Goal: Task Accomplishment & Management: Complete application form

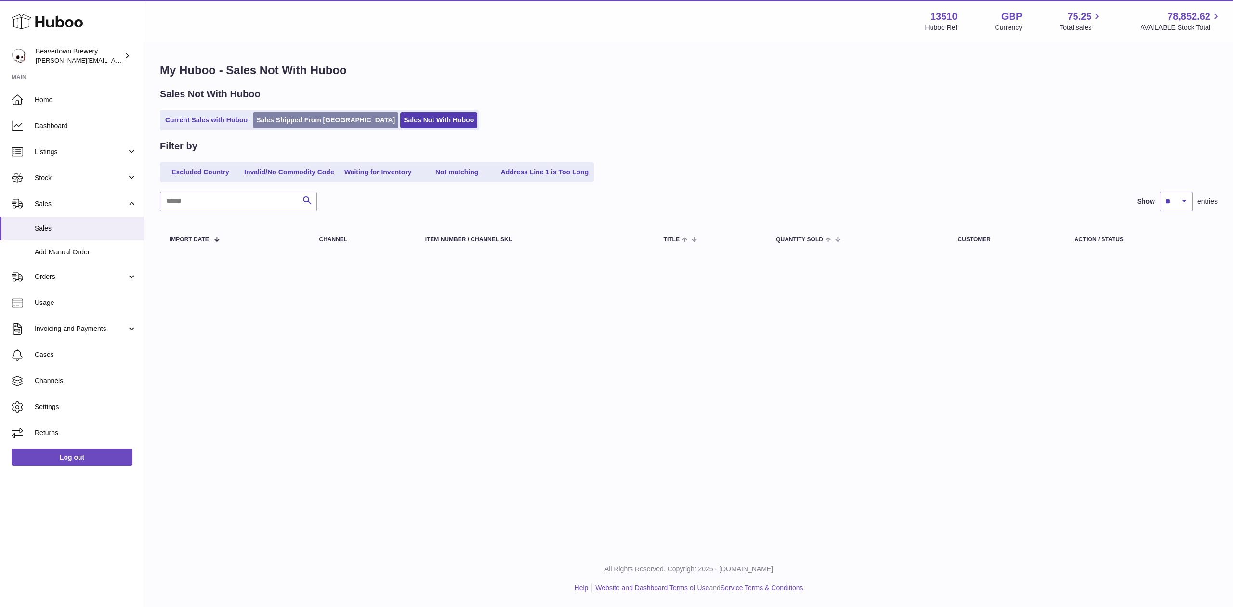
click at [272, 122] on link "Sales Shipped From [GEOGRAPHIC_DATA]" at bounding box center [325, 120] width 145 height 16
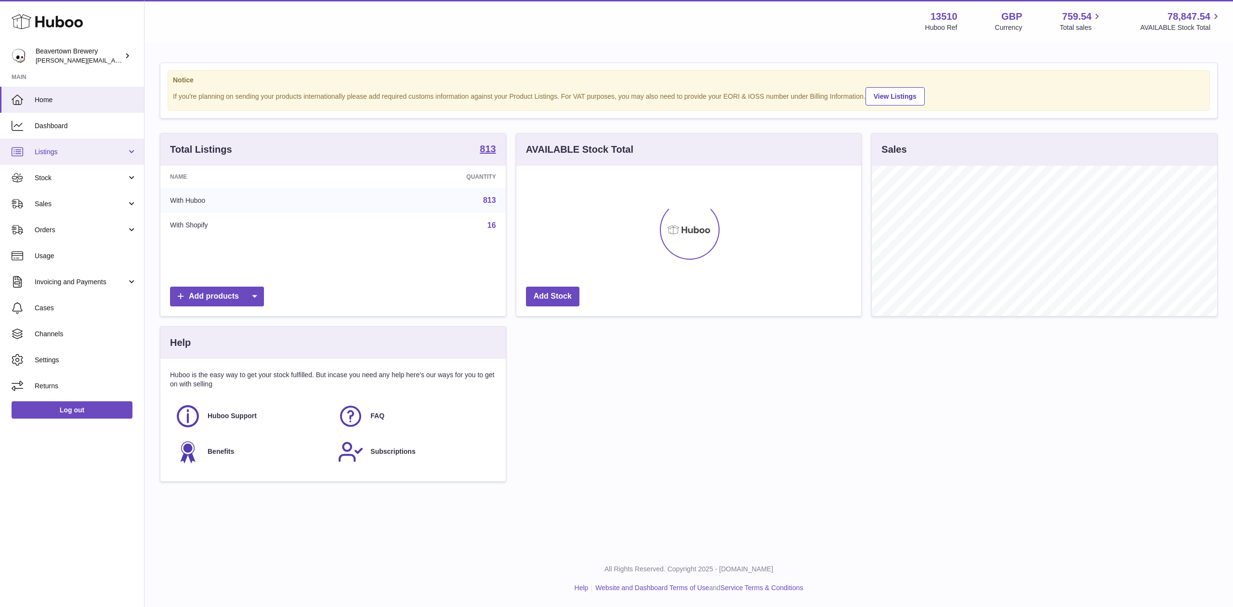
scroll to position [150, 345]
click at [79, 193] on link "Sales" at bounding box center [72, 204] width 144 height 26
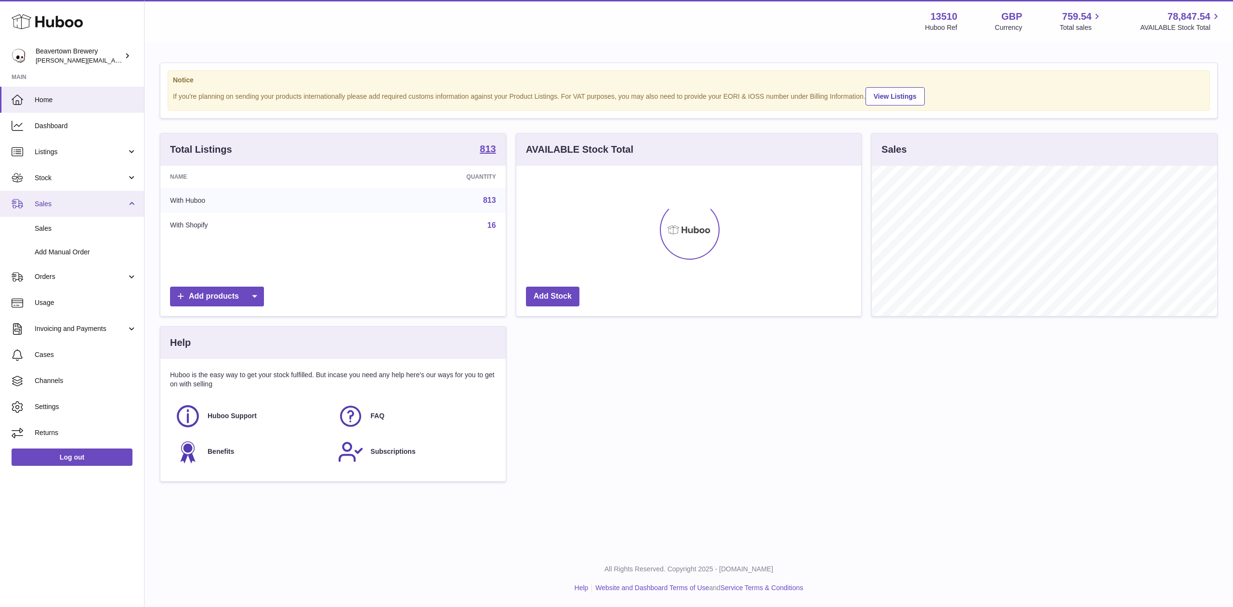
click at [83, 214] on link "Sales" at bounding box center [72, 204] width 144 height 26
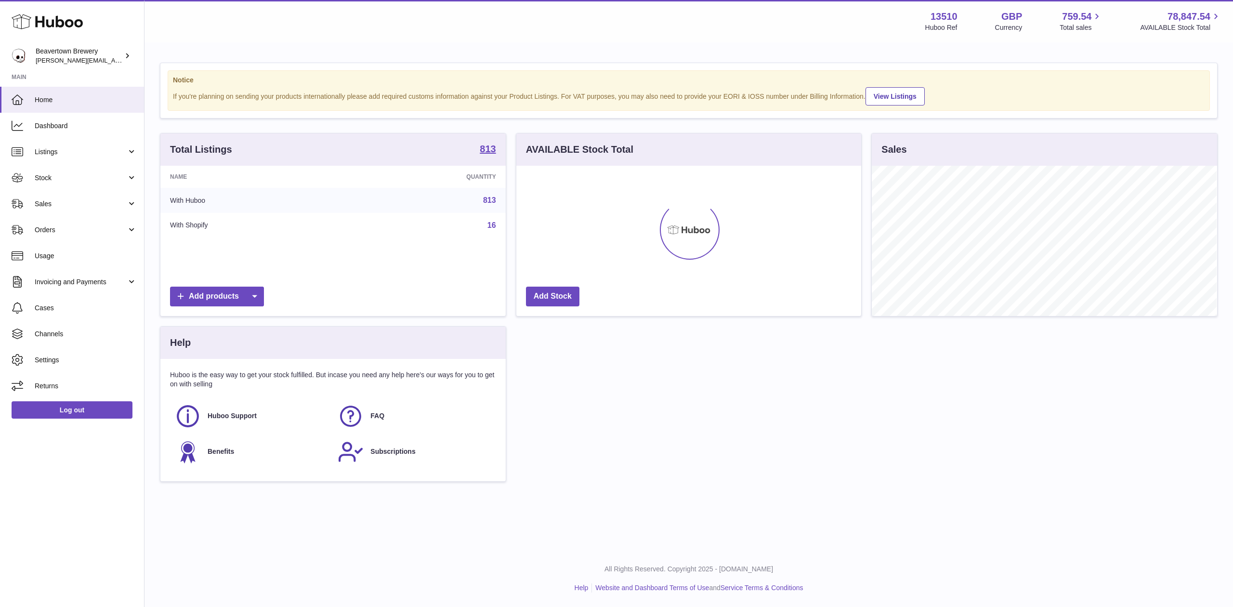
click at [78, 223] on link "Orders" at bounding box center [72, 230] width 144 height 26
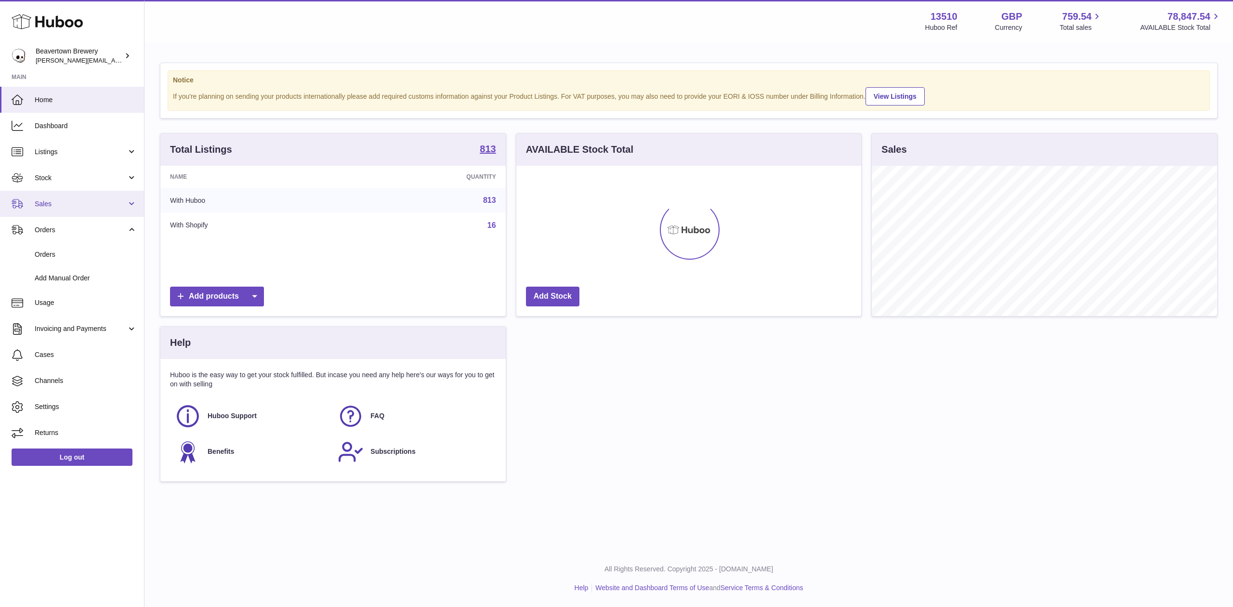
click at [60, 211] on link "Sales" at bounding box center [72, 204] width 144 height 26
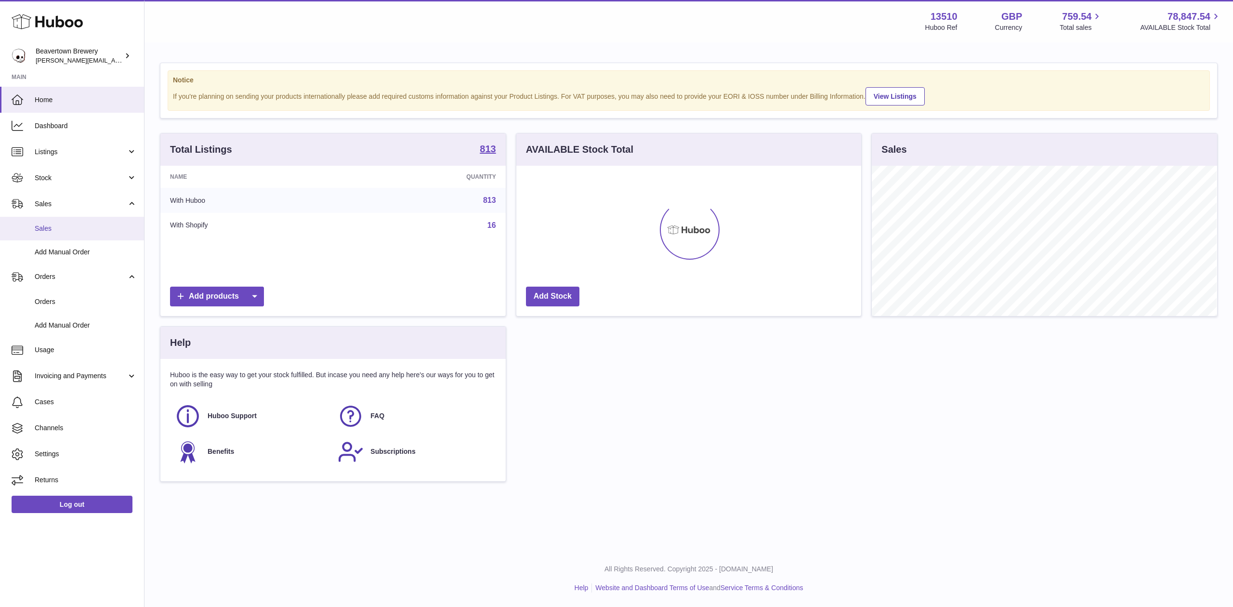
click at [62, 232] on span "Sales" at bounding box center [86, 228] width 102 height 9
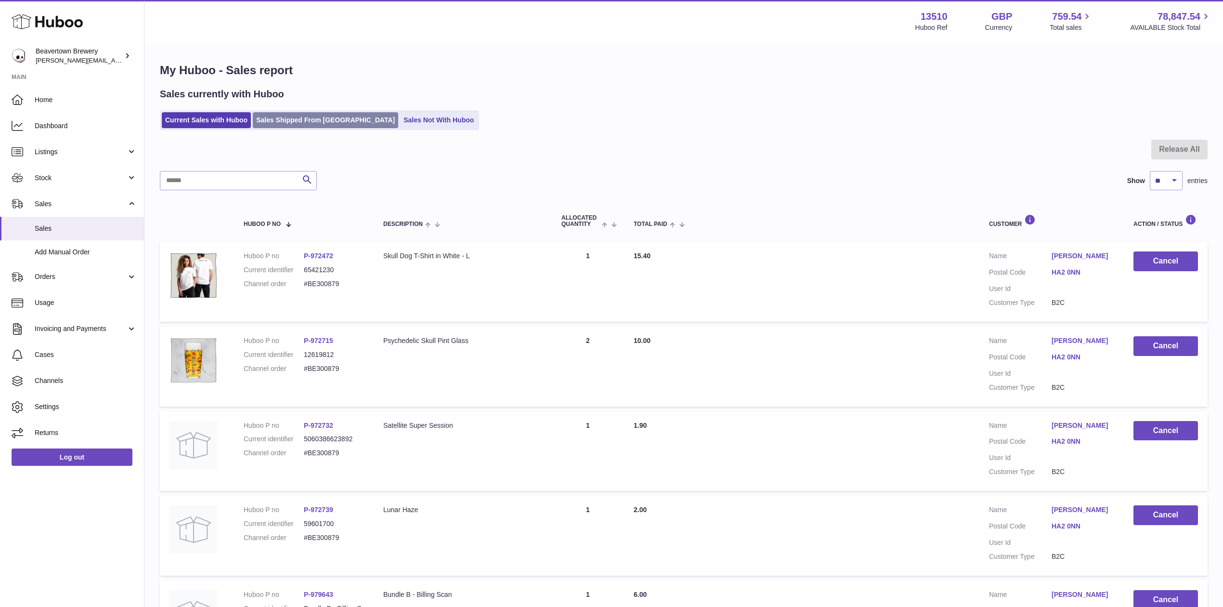
click at [303, 116] on link "Sales Shipped From [GEOGRAPHIC_DATA]" at bounding box center [325, 120] width 145 height 16
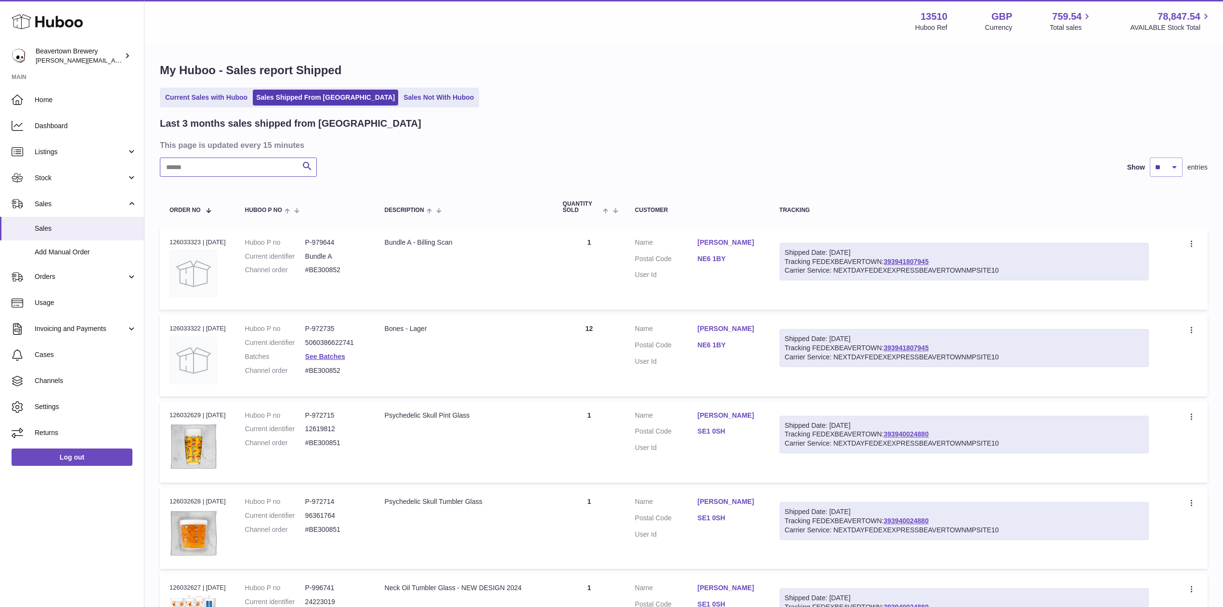
click at [244, 161] on input "text" at bounding box center [238, 166] width 157 height 19
paste input "*****"
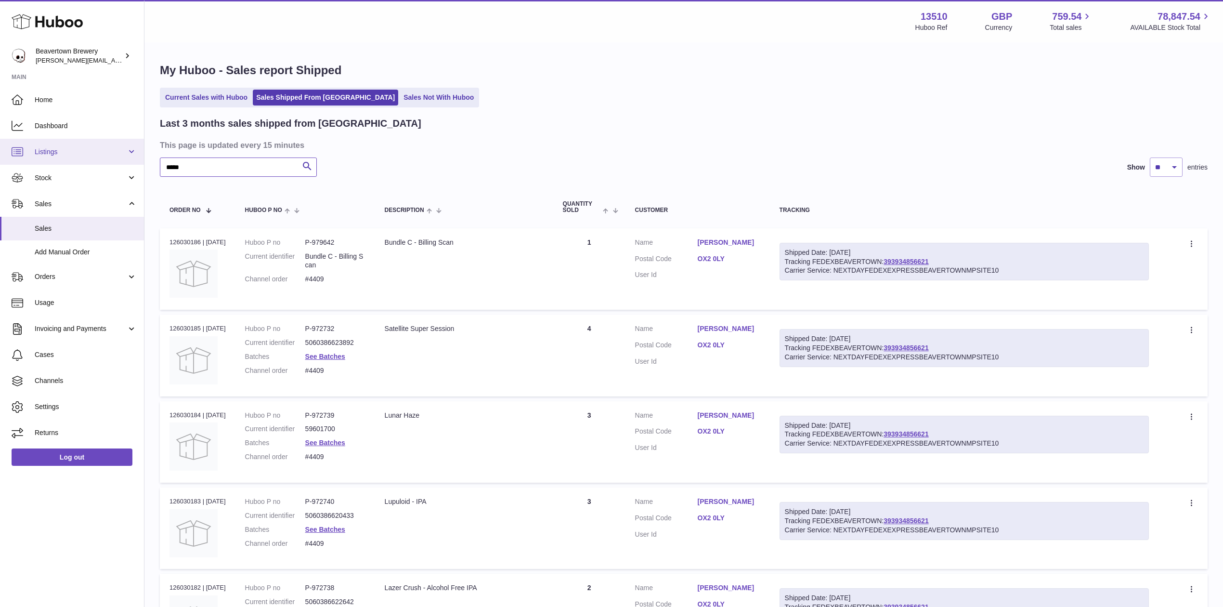
drag, startPoint x: 214, startPoint y: 158, endPoint x: 76, endPoint y: 150, distance: 138.0
click at [82, 151] on div "Huboo Beavertown Brewery Matthew.McCormack@beavertownbrewery.co.uk Main Home Da…" at bounding box center [611, 498] width 1223 height 996
paste input "text"
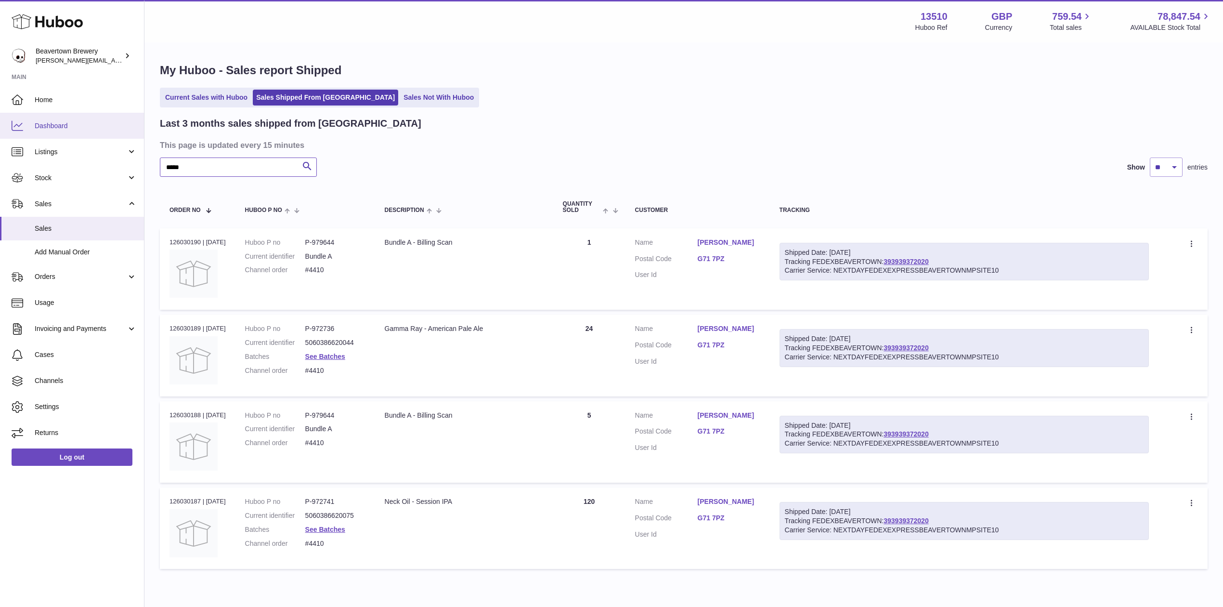
drag, startPoint x: 248, startPoint y: 161, endPoint x: 0, endPoint y: 126, distance: 250.0
click at [0, 128] on div "Huboo Beavertown Brewery Matthew.McCormack@beavertownbrewery.co.uk Main Home Da…" at bounding box center [611, 325] width 1223 height 650
paste input "text"
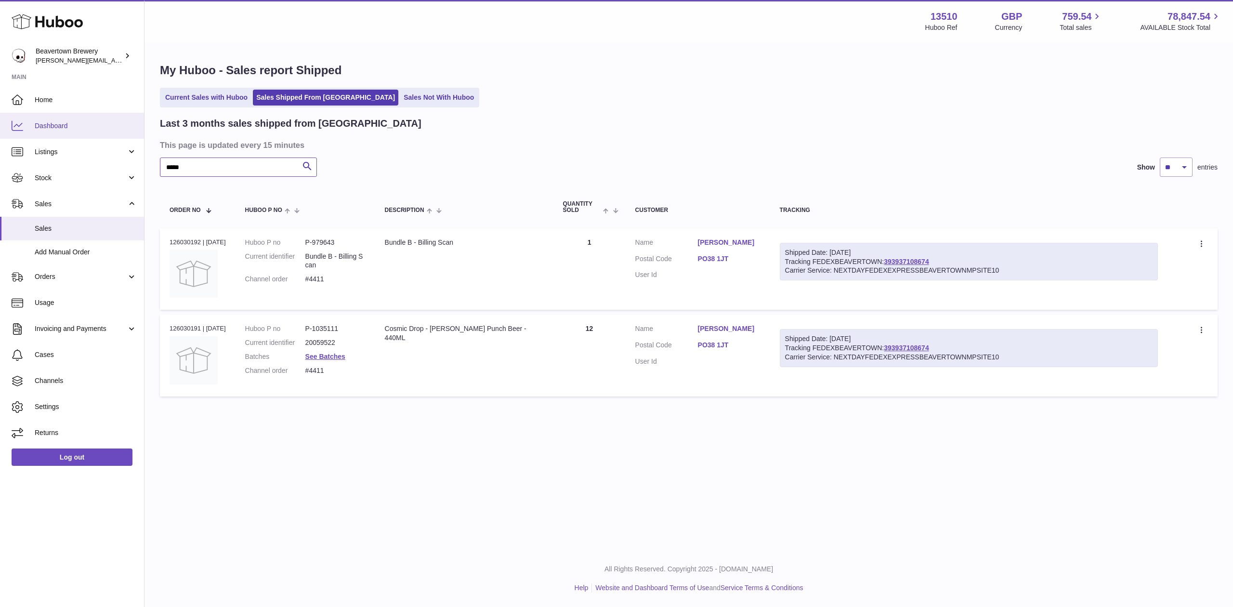
drag, startPoint x: 235, startPoint y: 162, endPoint x: 4, endPoint y: 120, distance: 234.5
click at [7, 121] on div "Huboo Beavertown Brewery [PERSON_NAME][EMAIL_ADDRESS][PERSON_NAME][DOMAIN_NAME]…" at bounding box center [616, 303] width 1233 height 607
paste input "text"
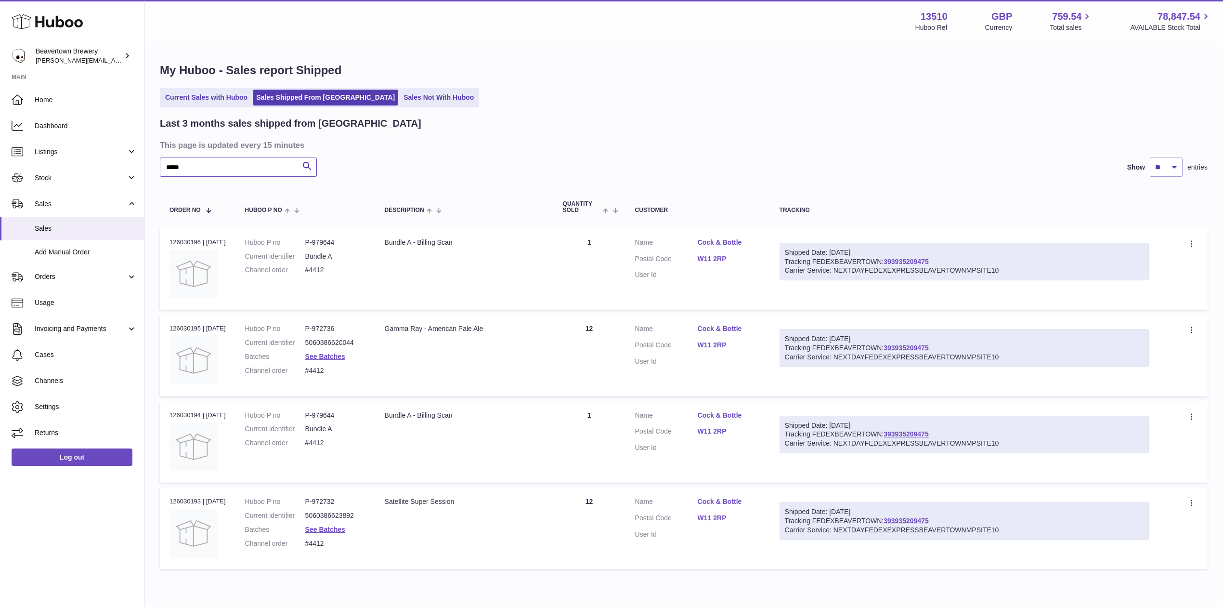
type input "*****"
click at [49, 170] on link "Stock" at bounding box center [72, 178] width 144 height 26
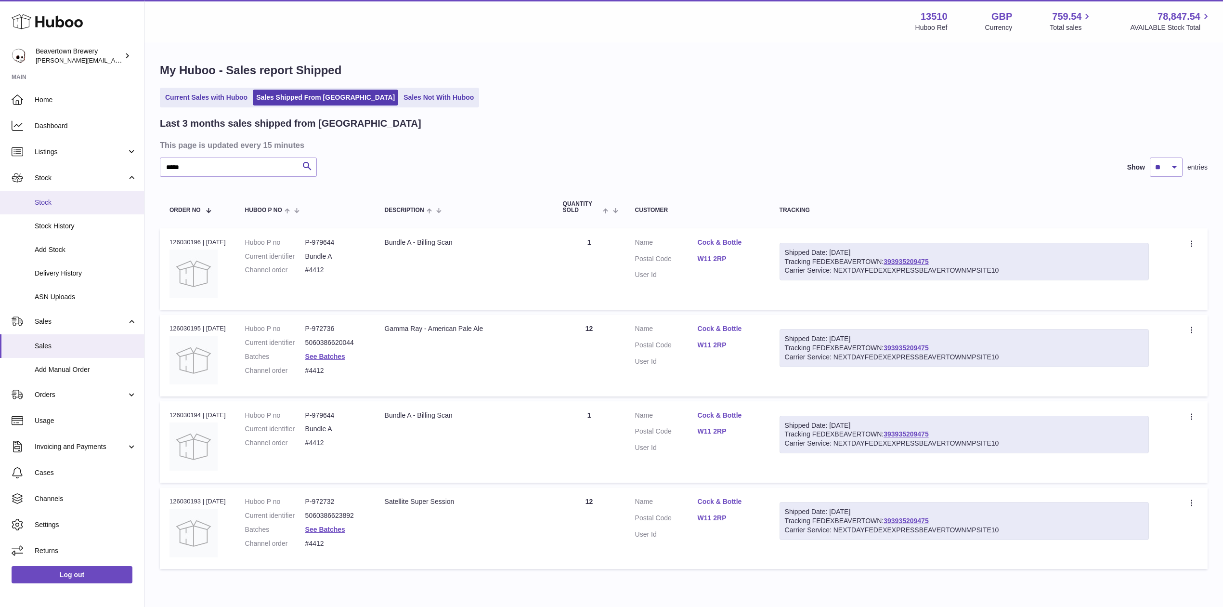
click at [59, 191] on link "Stock" at bounding box center [72, 203] width 144 height 24
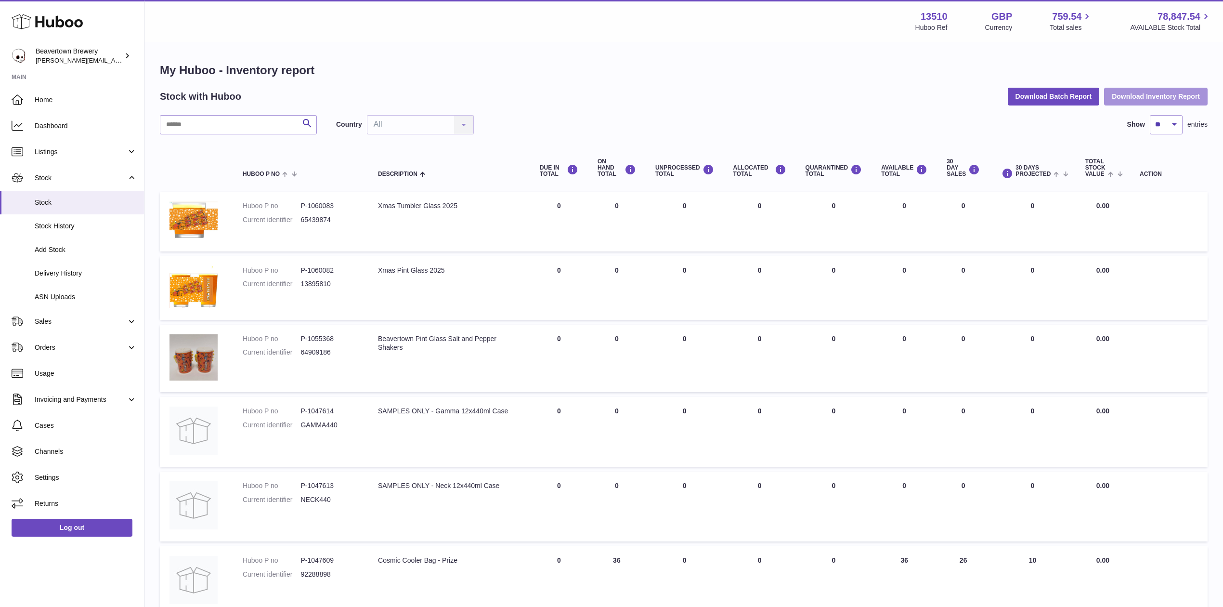
click at [1147, 94] on button "Download Inventory Report" at bounding box center [1156, 96] width 104 height 17
click at [1081, 95] on button "Download Batch Report" at bounding box center [1054, 96] width 92 height 17
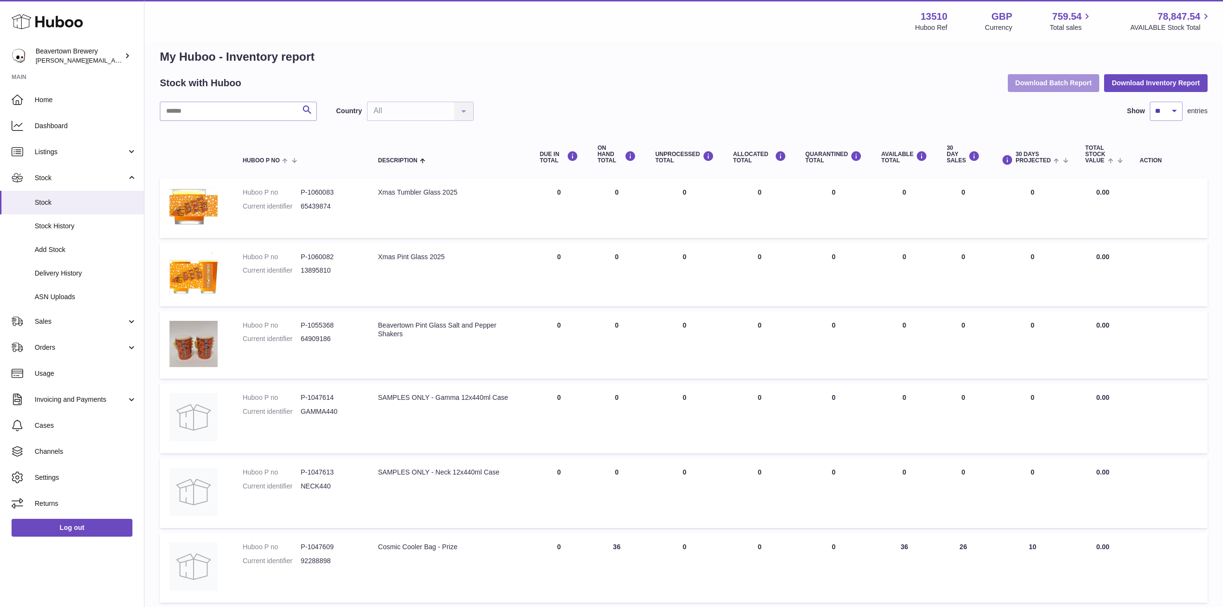
scroll to position [26, 0]
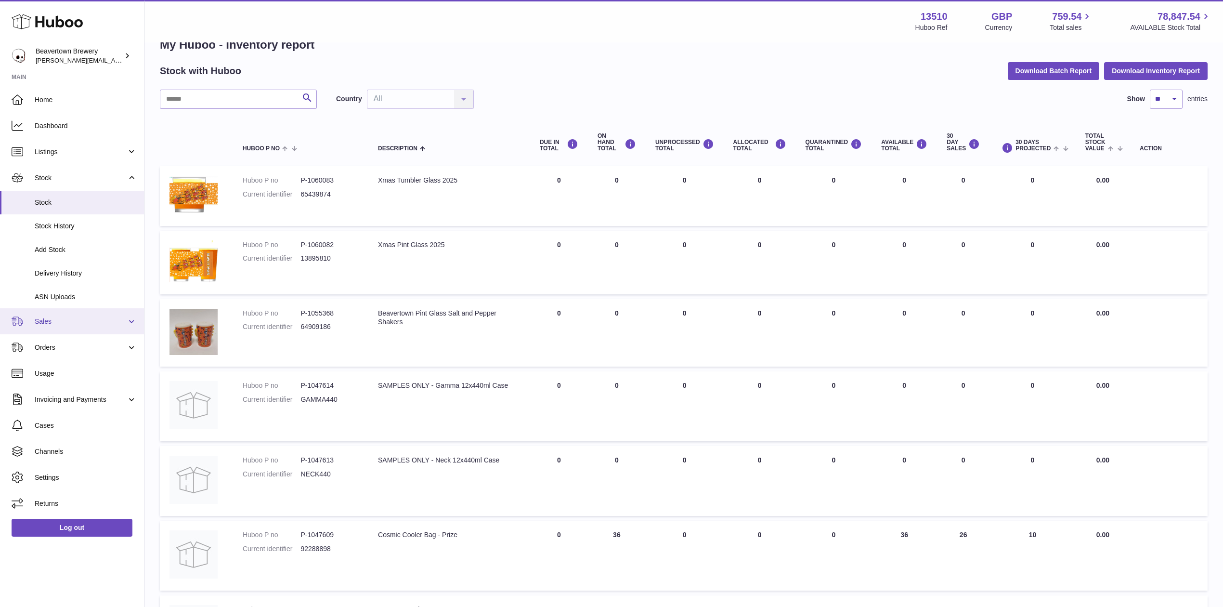
click at [49, 312] on link "Sales" at bounding box center [72, 321] width 144 height 26
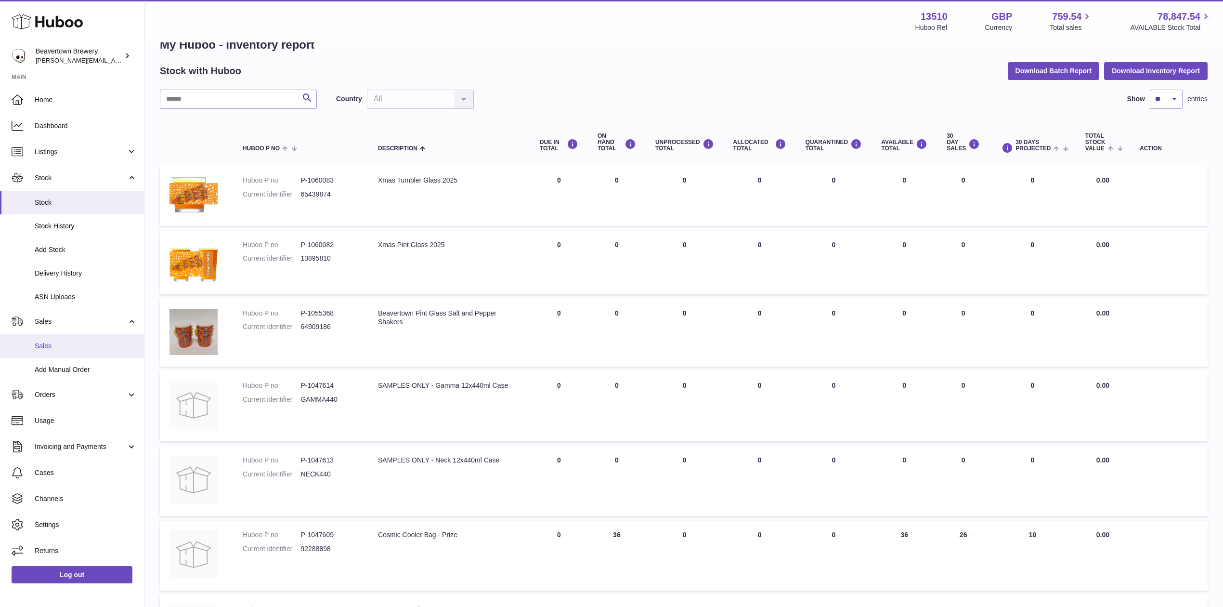
click at [66, 345] on span "Sales" at bounding box center [86, 345] width 102 height 9
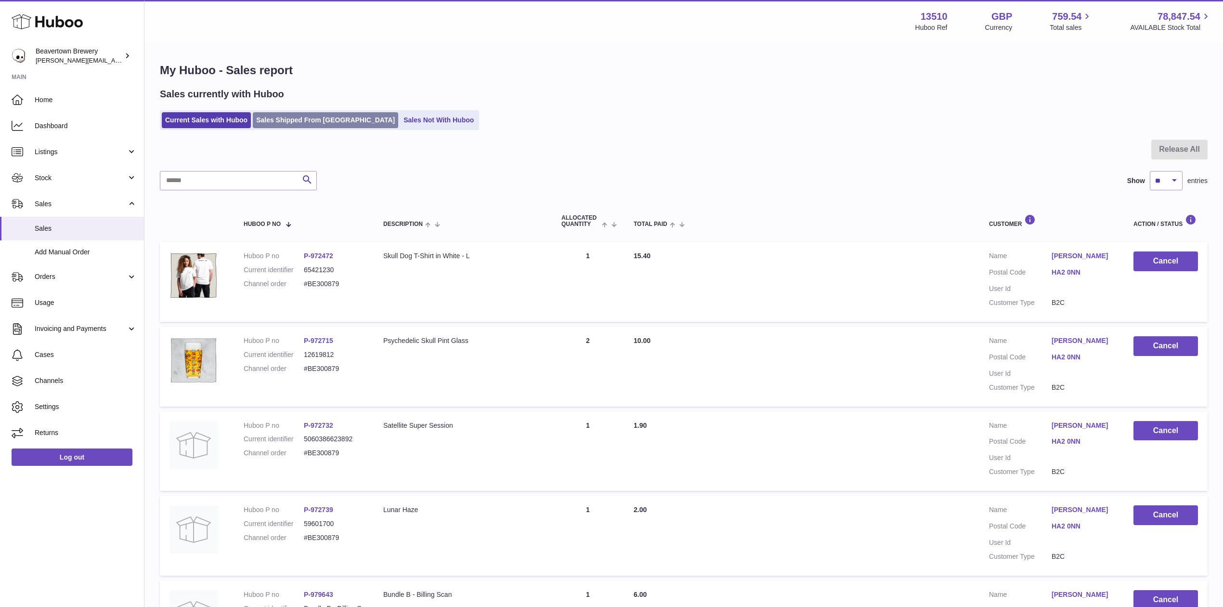
click at [282, 119] on link "Sales Shipped From [GEOGRAPHIC_DATA]" at bounding box center [325, 120] width 145 height 16
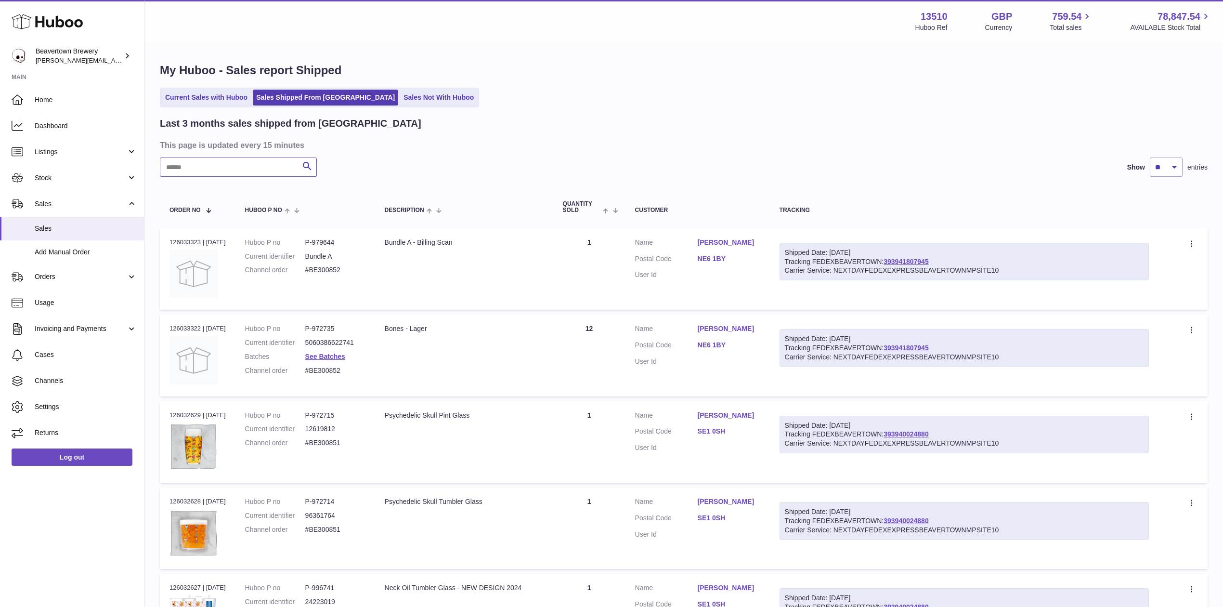
click at [237, 174] on input "text" at bounding box center [238, 166] width 157 height 19
paste input "*****"
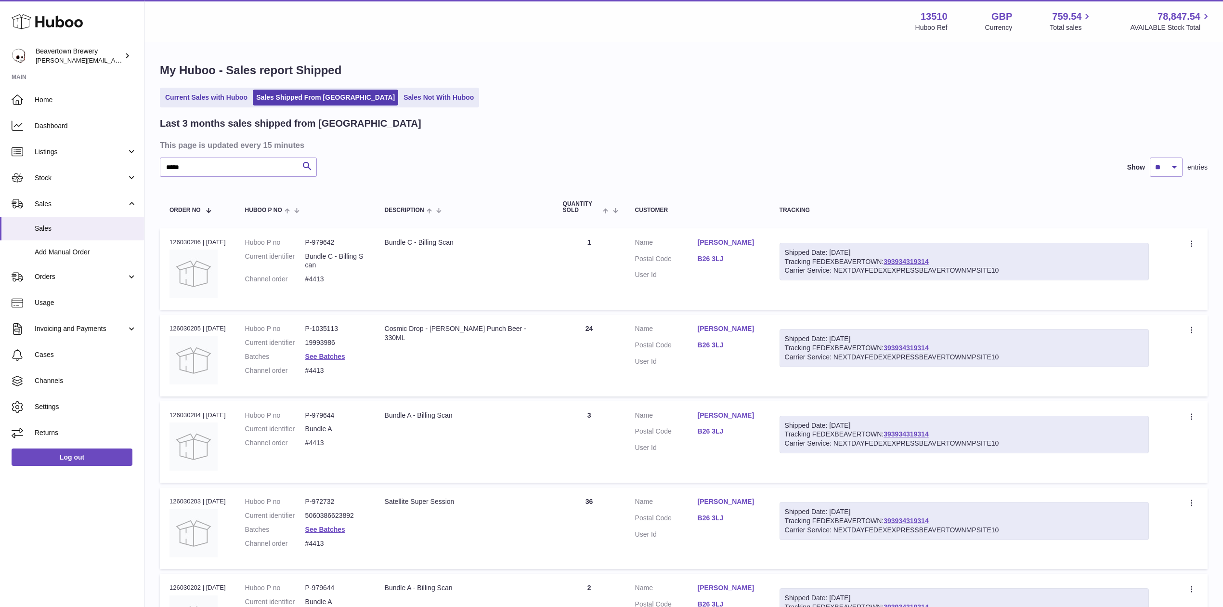
drag, startPoint x: 898, startPoint y: 255, endPoint x: 908, endPoint y: 238, distance: 19.9
click at [912, 228] on td "Shipped Date: [DATE] Tracking FEDEXBEAVERTOWN: 393934319314 Carrier Service: NE…" at bounding box center [964, 268] width 389 height 81
drag, startPoint x: 218, startPoint y: 166, endPoint x: 37, endPoint y: 142, distance: 182.2
click at [41, 143] on div "Huboo Beavertown Brewery Matthew.McCormack@beavertownbrewery.co.uk Main Home Da…" at bounding box center [611, 584] width 1223 height 1168
paste input "text"
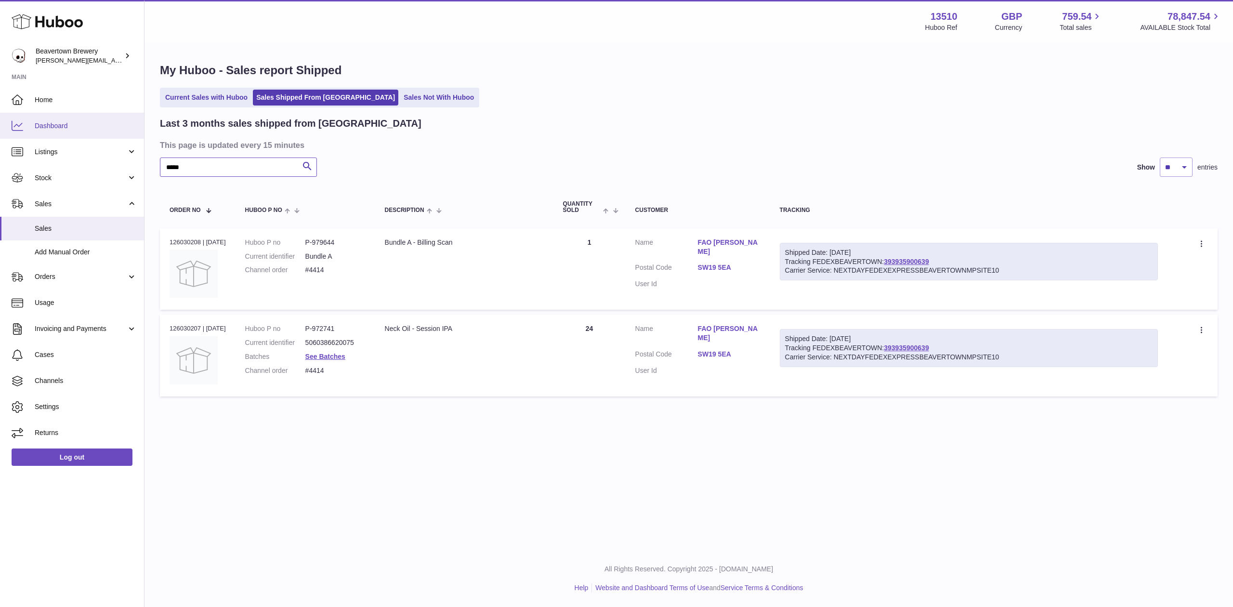
drag, startPoint x: 236, startPoint y: 166, endPoint x: 0, endPoint y: 135, distance: 237.9
click at [0, 137] on div "Huboo Beavertown Brewery Matthew.McCormack@beavertownbrewery.co.uk Main Home Da…" at bounding box center [616, 303] width 1233 height 607
paste input "text"
type input "*****"
drag, startPoint x: 197, startPoint y: 173, endPoint x: 26, endPoint y: 145, distance: 173.8
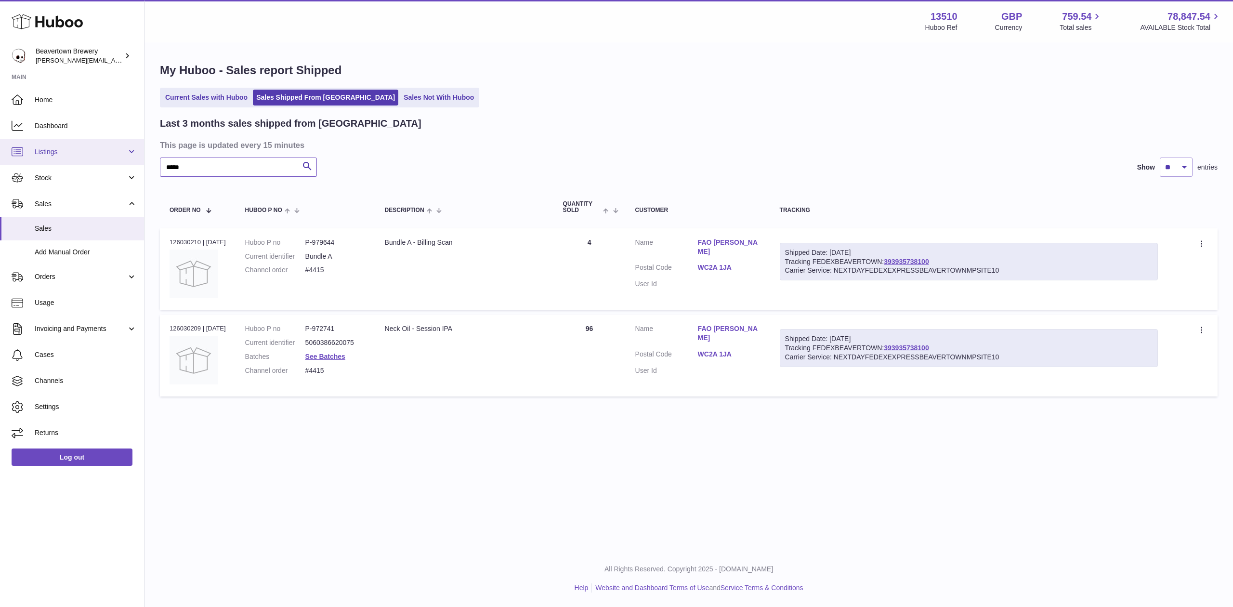
click at [26, 145] on div "Huboo Beavertown Brewery Matthew.McCormack@beavertownbrewery.co.uk Main Home Da…" at bounding box center [616, 303] width 1233 height 607
paste input "text"
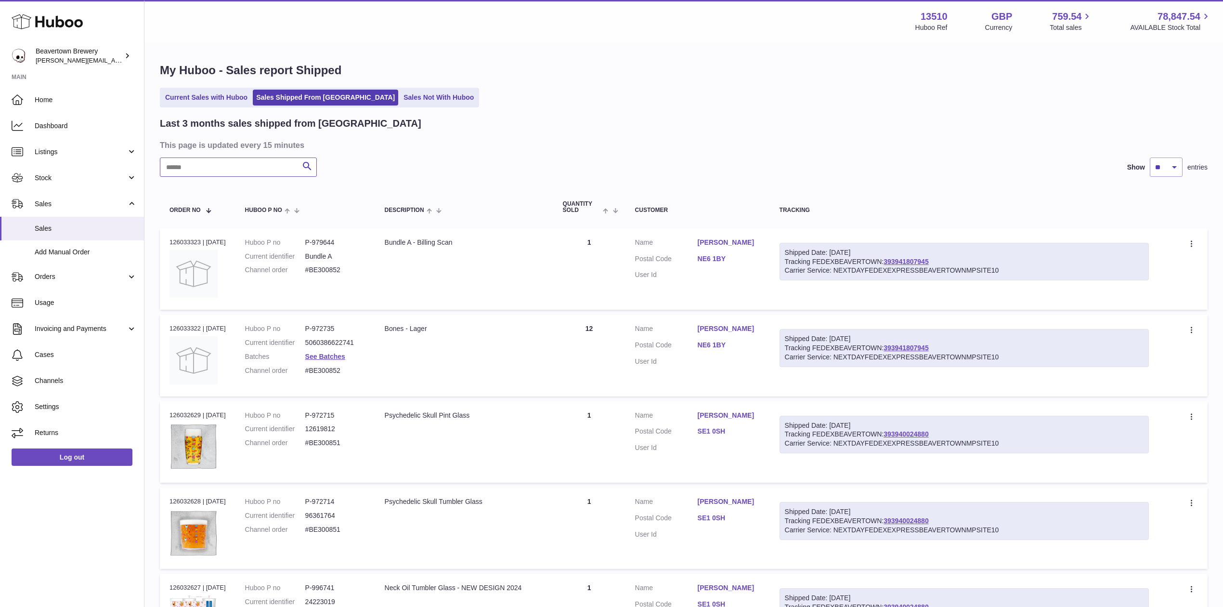
paste input "*****"
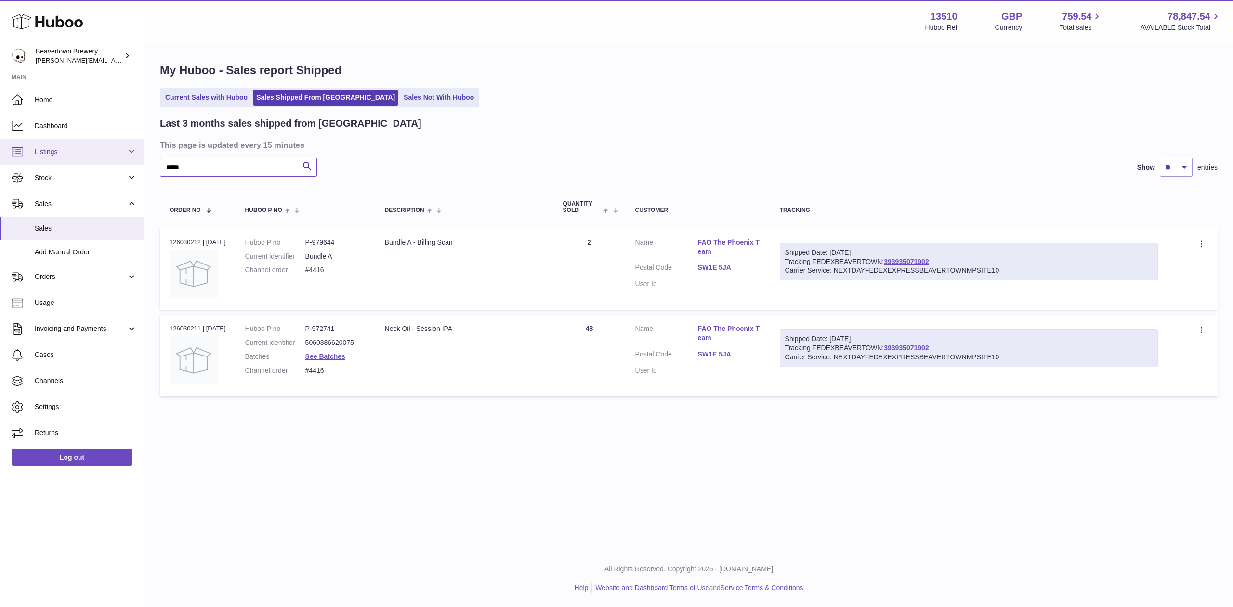
drag, startPoint x: 206, startPoint y: 159, endPoint x: 19, endPoint y: 145, distance: 187.4
click at [37, 141] on div "Huboo Beavertown Brewery Matthew.McCormack@beavertownbrewery.co.uk Main Home Da…" at bounding box center [616, 303] width 1233 height 607
paste input "text"
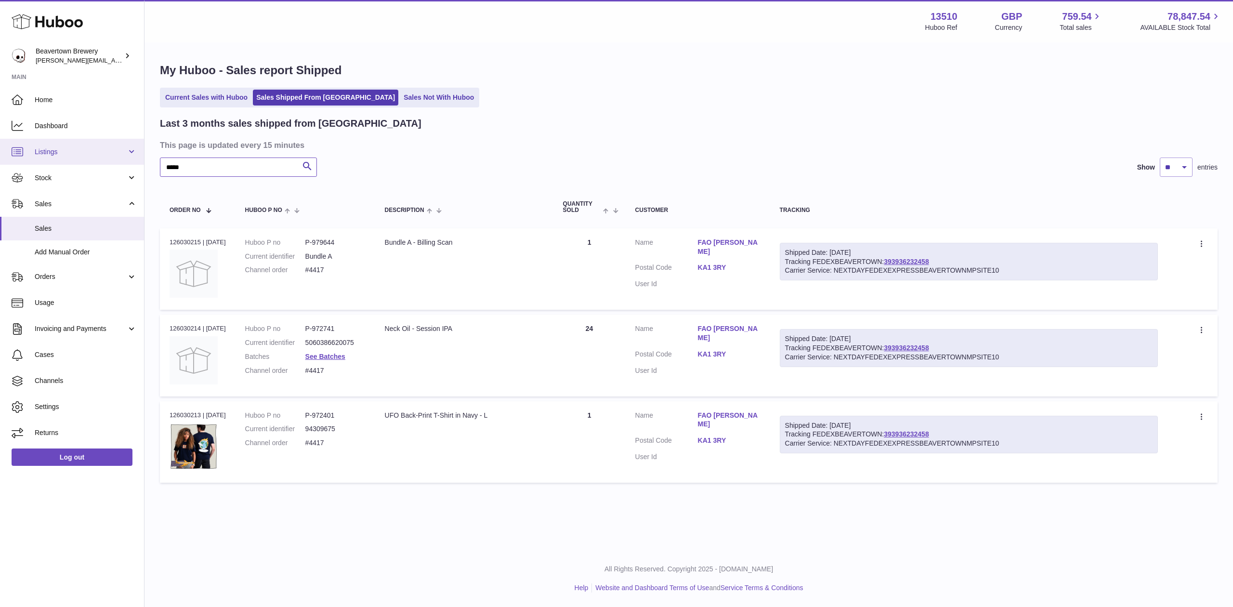
drag, startPoint x: 251, startPoint y: 167, endPoint x: 8, endPoint y: 156, distance: 243.0
click at [8, 156] on div "Huboo Beavertown Brewery Matthew.McCormack@beavertownbrewery.co.uk Main Home Da…" at bounding box center [616, 303] width 1233 height 607
paste input "text"
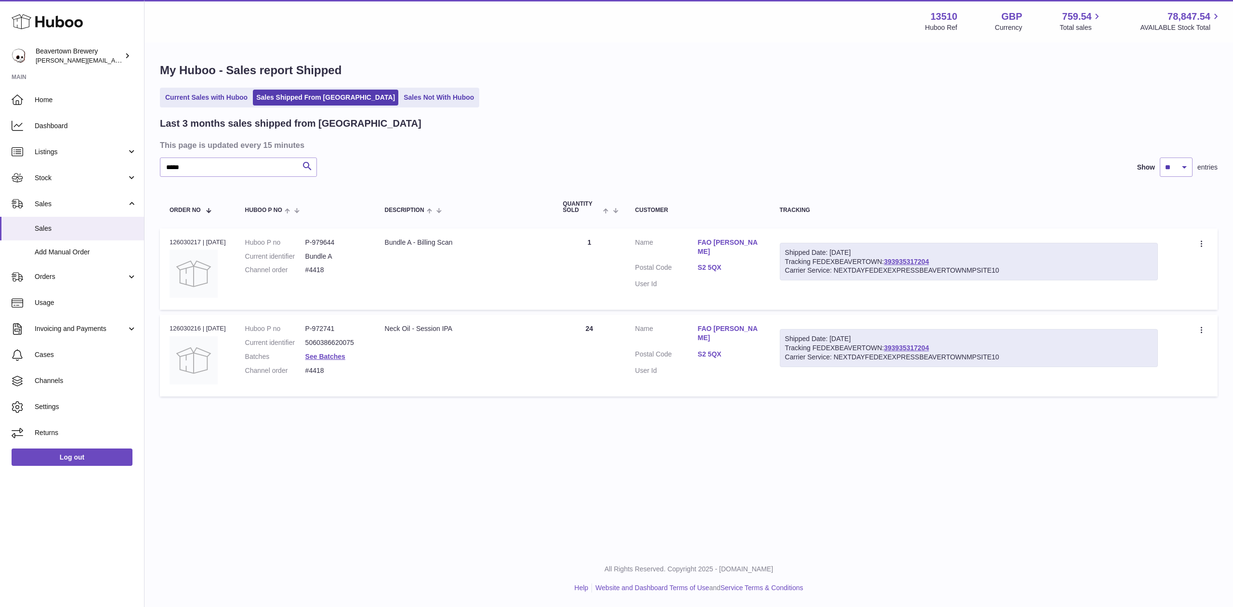
drag, startPoint x: 905, startPoint y: 266, endPoint x: 898, endPoint y: 240, distance: 27.1
click at [898, 240] on td "Shipped Date: 6th Oct 2025 Tracking FEDEXBEAVERTOWN: 393935317204 Carrier Servi…" at bounding box center [968, 268] width 397 height 81
drag, startPoint x: 242, startPoint y: 164, endPoint x: 52, endPoint y: 147, distance: 190.6
click at [53, 141] on div "Huboo Beavertown Brewery Matthew.McCormack@beavertownbrewery.co.uk Main Home Da…" at bounding box center [616, 303] width 1233 height 607
paste input "text"
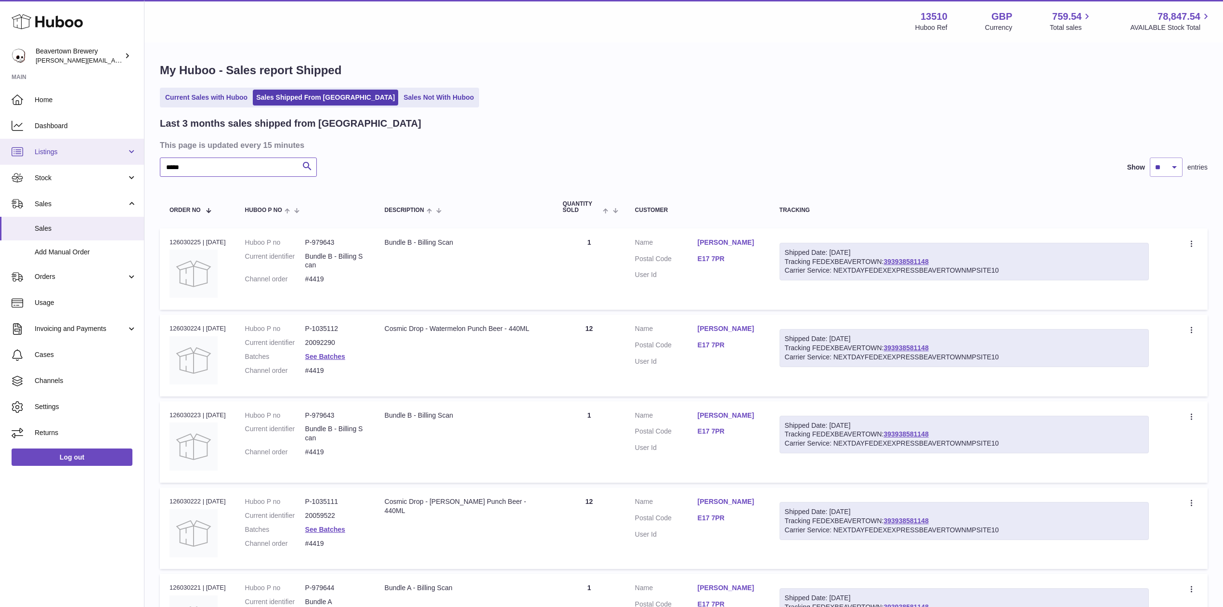
drag, startPoint x: 237, startPoint y: 166, endPoint x: 96, endPoint y: 147, distance: 142.4
click at [101, 147] on div "Huboo Beavertown Brewery Matthew.McCormack@beavertownbrewery.co.uk Main Home Da…" at bounding box center [611, 498] width 1223 height 996
paste input "text"
drag, startPoint x: 230, startPoint y: 160, endPoint x: 37, endPoint y: 139, distance: 193.8
click at [44, 139] on div "Huboo Beavertown Brewery Matthew.McCormack@beavertownbrewery.co.uk Main Home Da…" at bounding box center [611, 498] width 1223 height 996
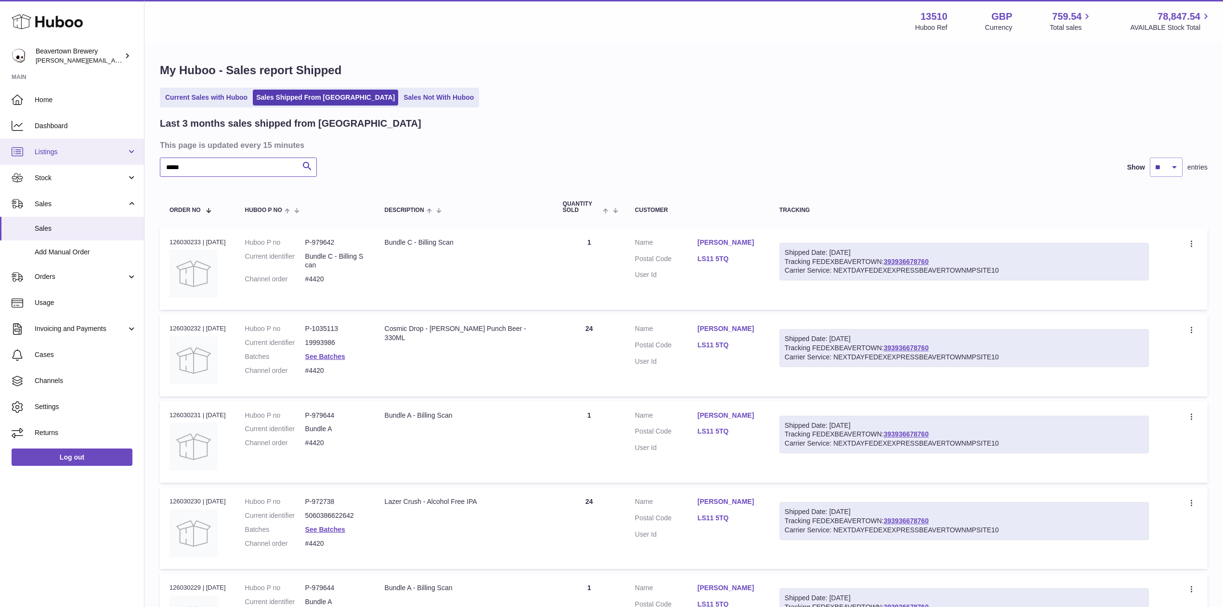
paste input "text"
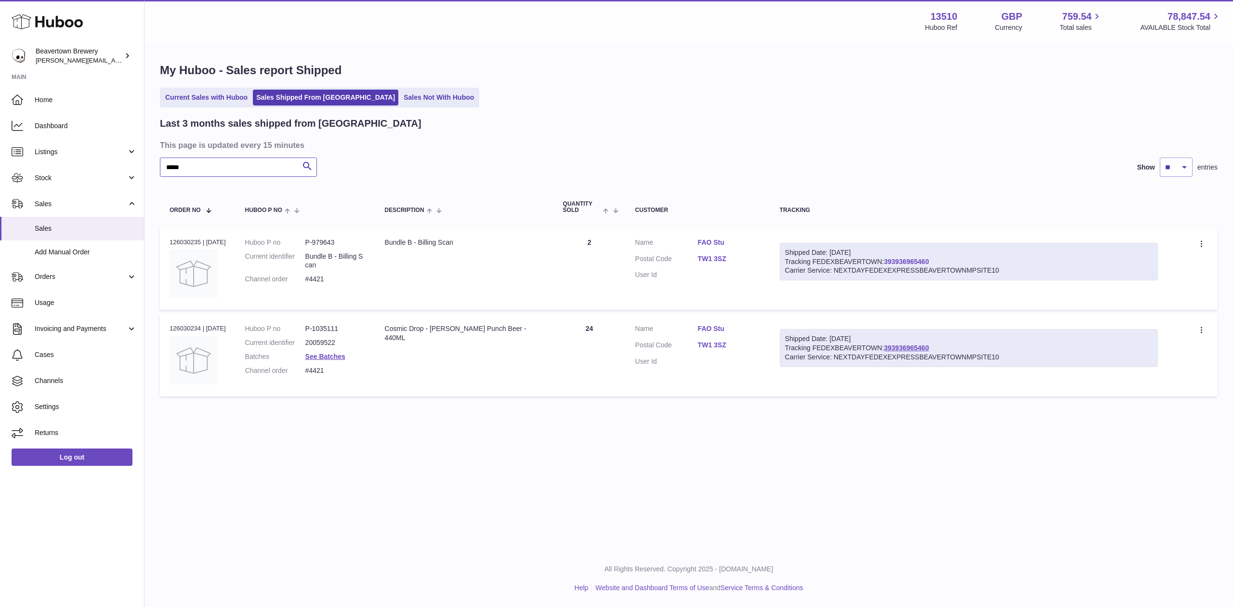
type input "*****"
click at [400, 92] on link "Sales Not With Huboo" at bounding box center [438, 98] width 77 height 16
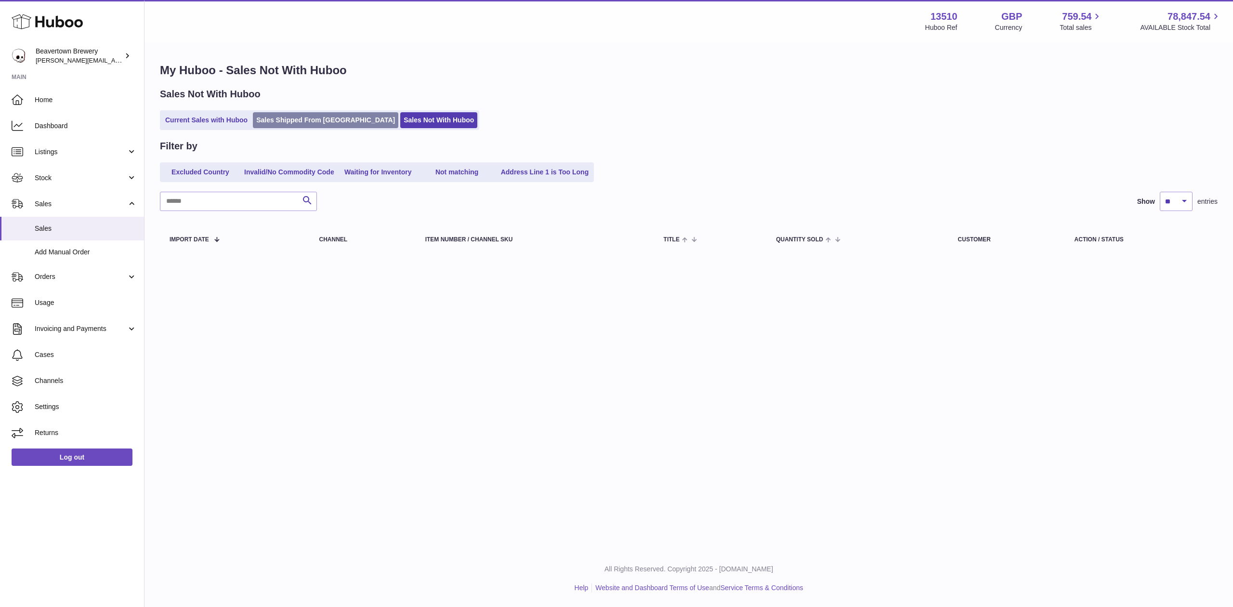
click at [303, 127] on link "Sales Shipped From [GEOGRAPHIC_DATA]" at bounding box center [325, 120] width 145 height 16
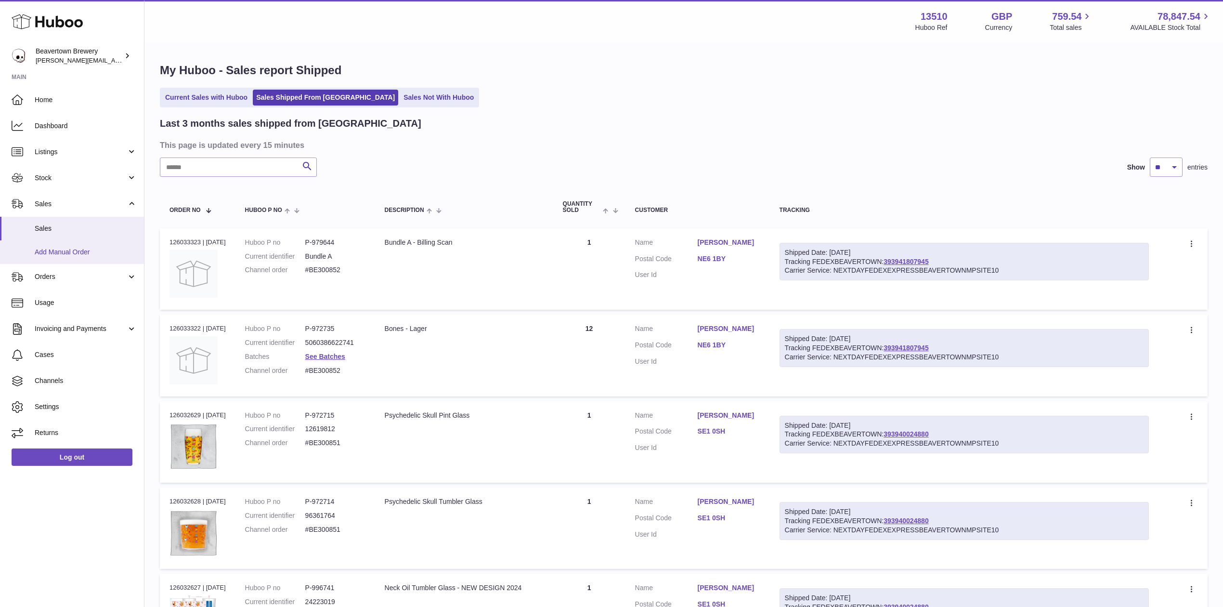
click at [70, 245] on link "Add Manual Order" at bounding box center [72, 252] width 144 height 24
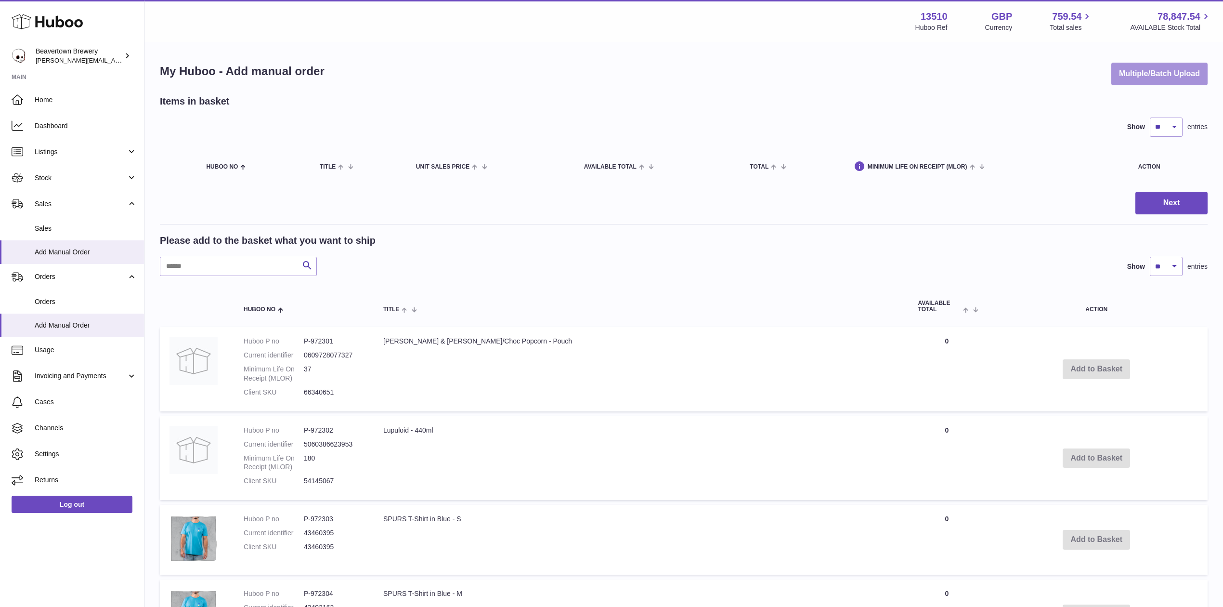
click at [1133, 71] on button "Multiple/Batch Upload" at bounding box center [1160, 74] width 96 height 23
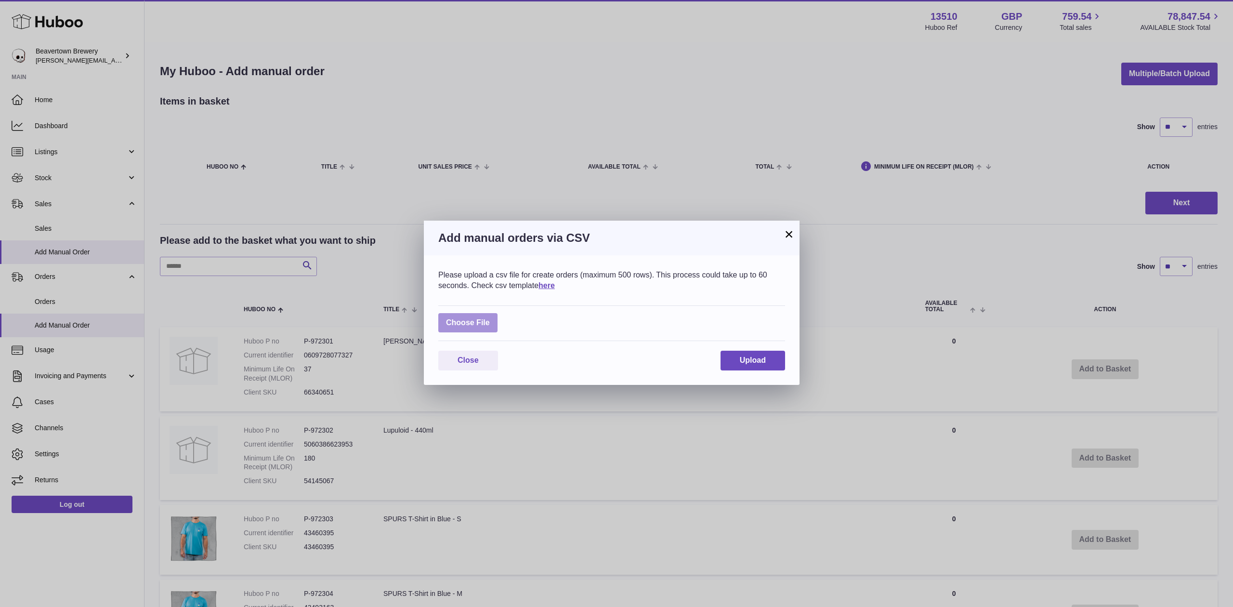
click at [482, 328] on label at bounding box center [467, 323] width 59 height 20
click at [490, 318] on input "file" at bounding box center [490, 318] width 0 height 0
type input "**********"
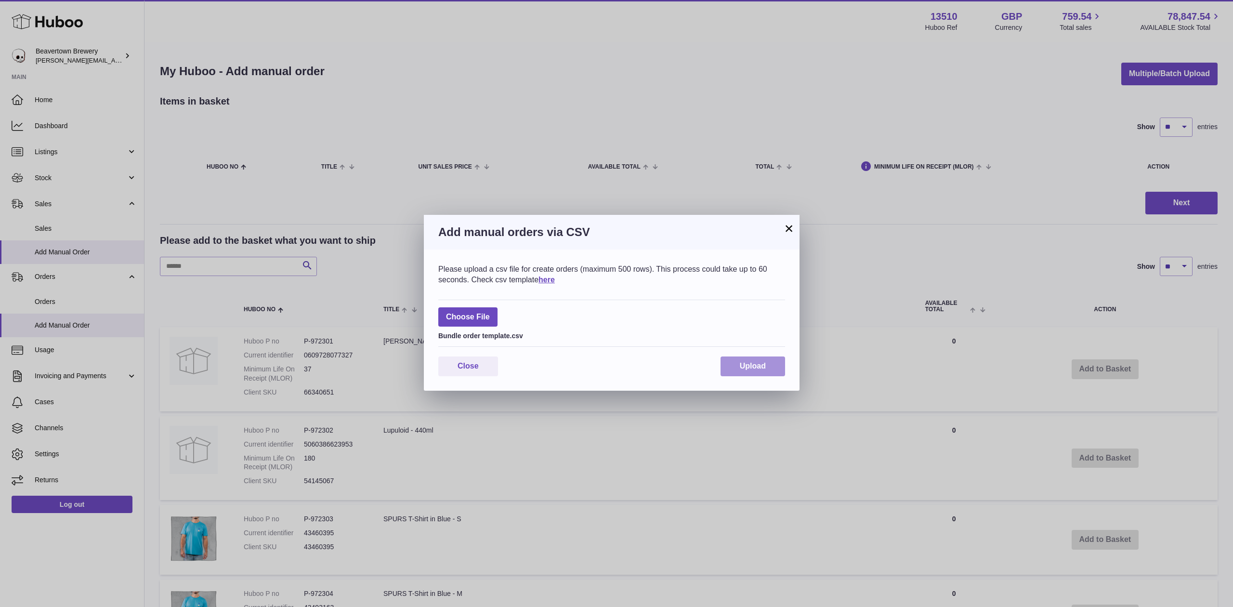
click at [742, 366] on span "Upload" at bounding box center [753, 366] width 26 height 8
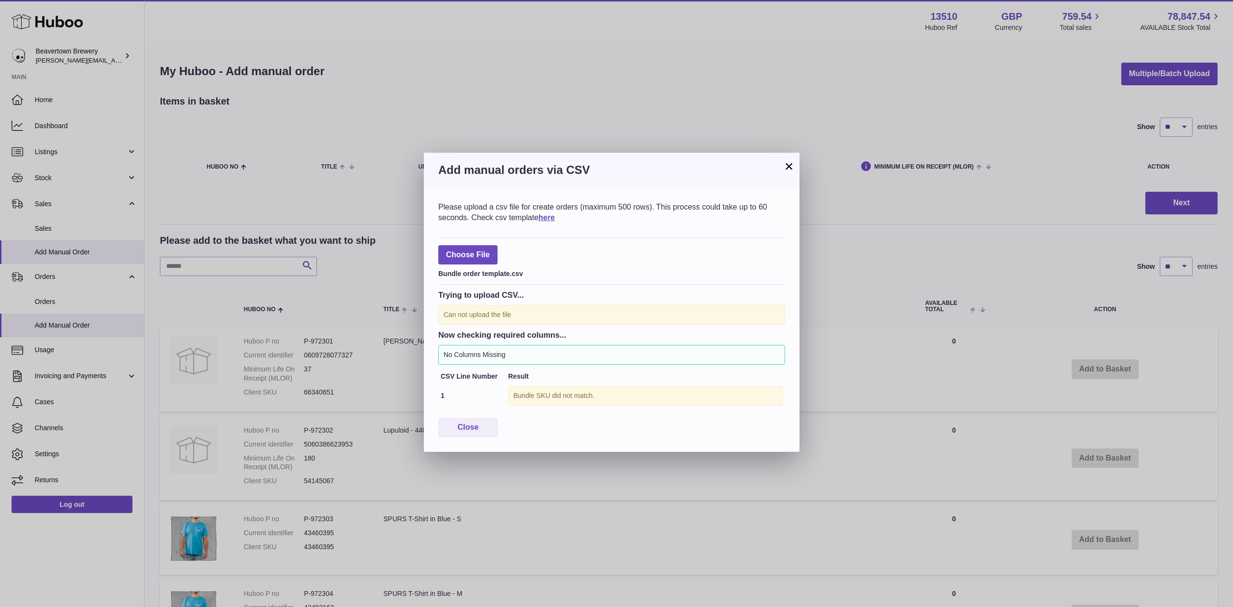
click at [784, 166] on button "×" at bounding box center [789, 166] width 12 height 12
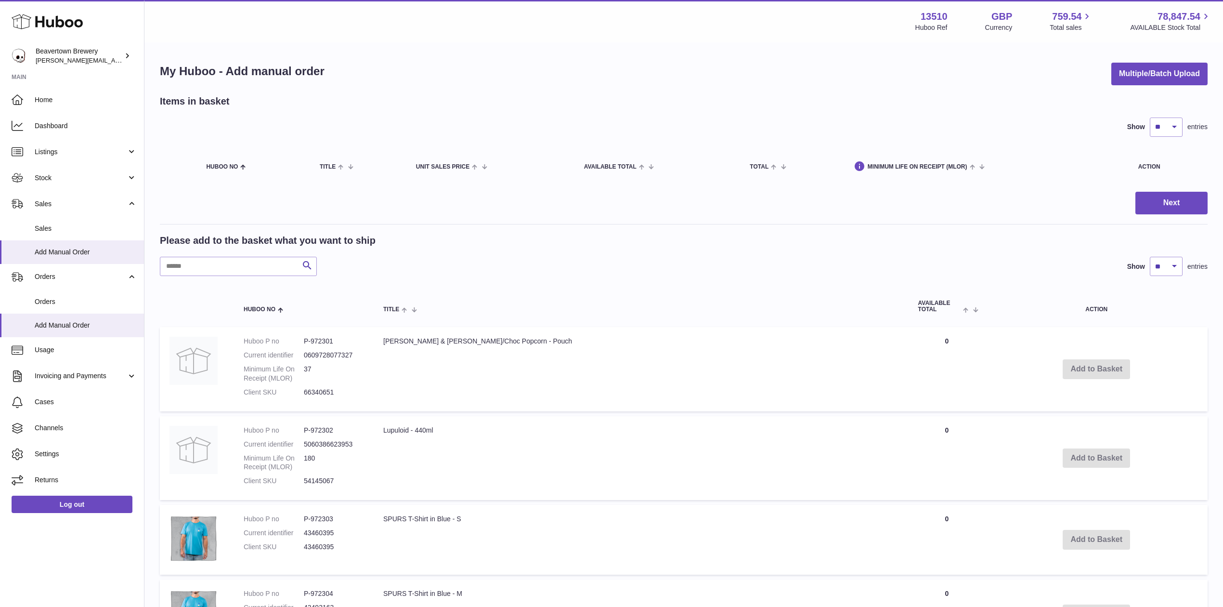
click at [1106, 77] on div "My Huboo - Add manual order Multiple/Batch Upload" at bounding box center [684, 74] width 1048 height 23
click at [1141, 72] on button "Multiple/Batch Upload" at bounding box center [1160, 74] width 96 height 23
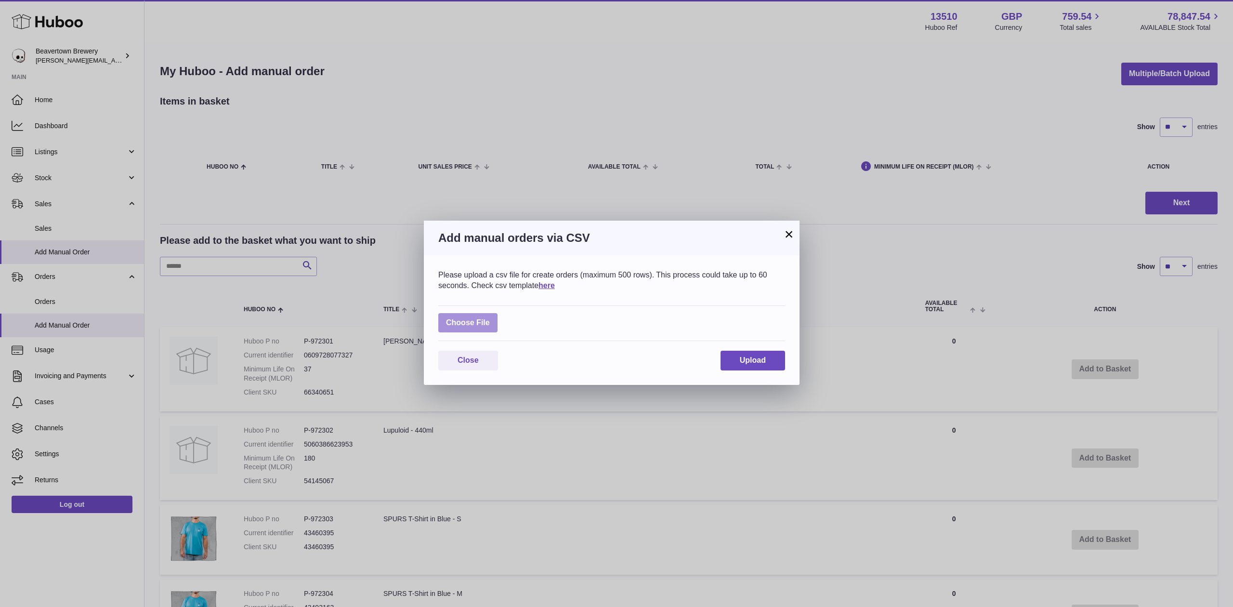
click at [495, 327] on label at bounding box center [467, 323] width 59 height 20
click at [490, 318] on input "file" at bounding box center [490, 318] width 0 height 0
type input "**********"
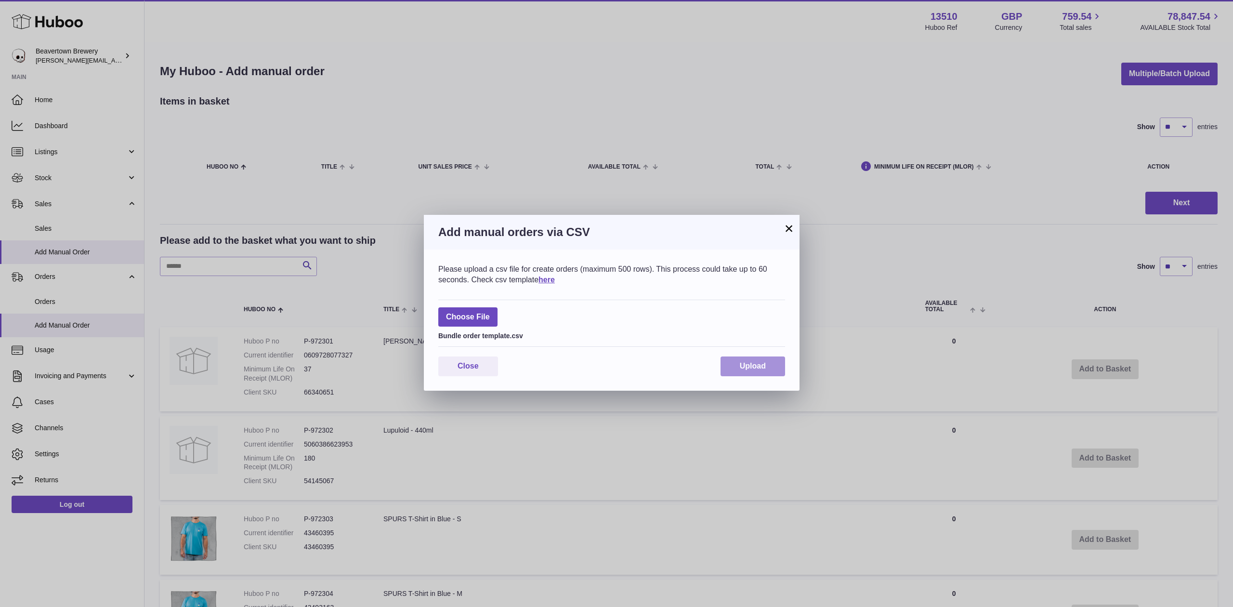
click at [758, 365] on span "Upload" at bounding box center [753, 366] width 26 height 8
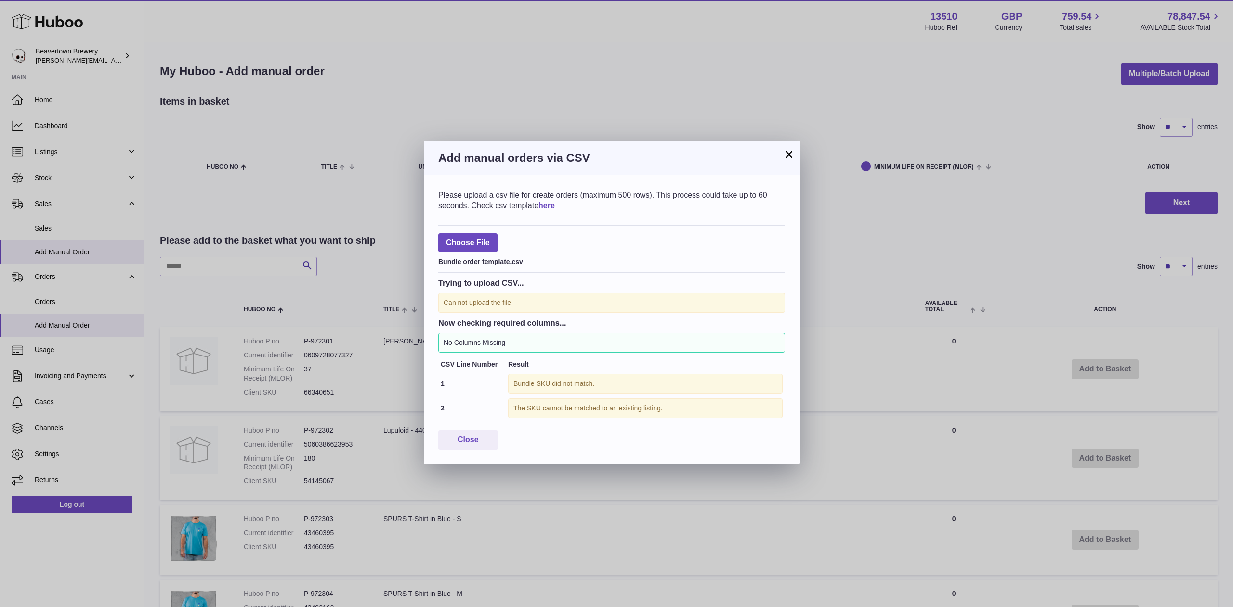
click at [787, 156] on button "×" at bounding box center [789, 154] width 12 height 12
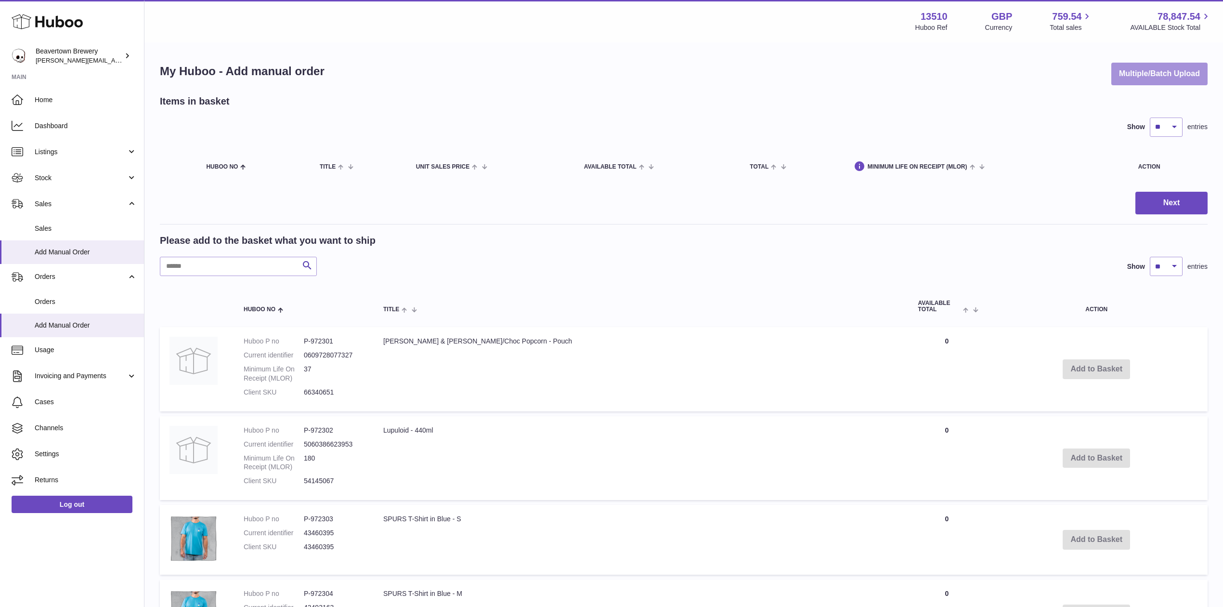
click at [1141, 77] on button "Multiple/Batch Upload" at bounding box center [1160, 74] width 96 height 23
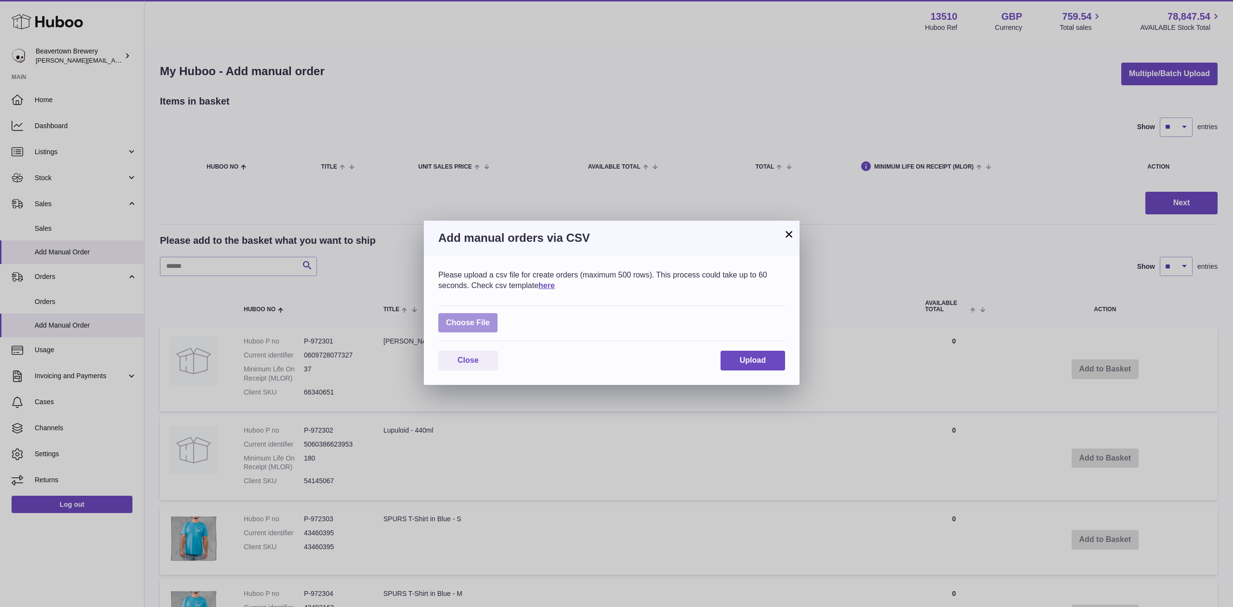
click at [494, 313] on label at bounding box center [467, 323] width 59 height 20
click at [490, 318] on input "file" at bounding box center [490, 318] width 0 height 0
type input "**********"
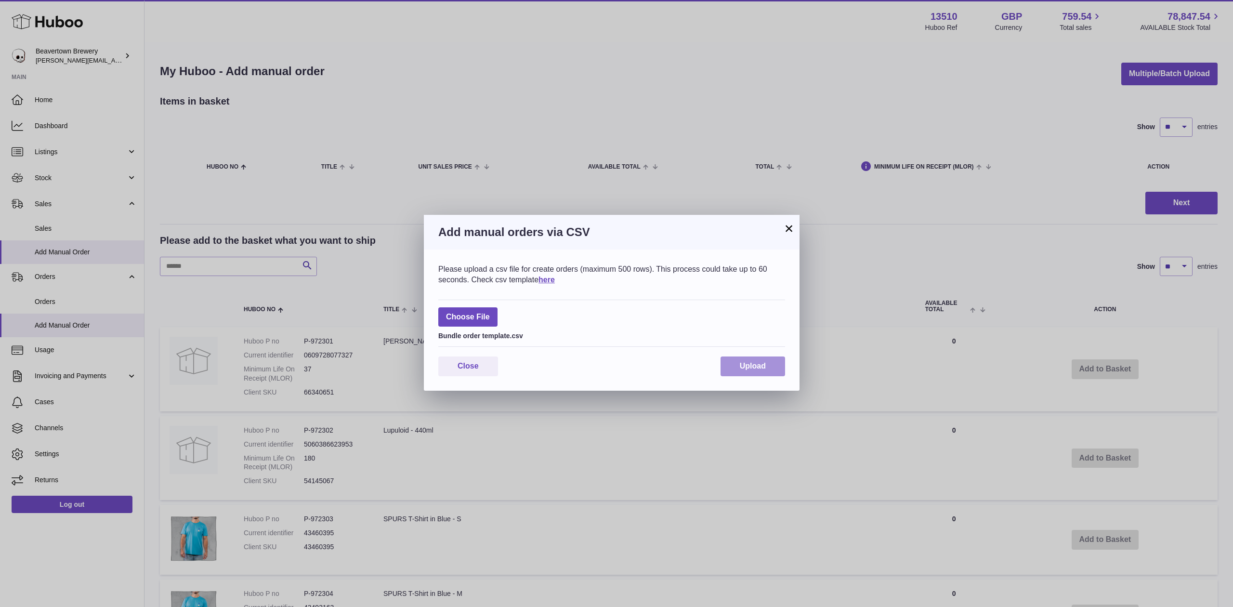
click at [772, 373] on button "Upload" at bounding box center [753, 366] width 65 height 20
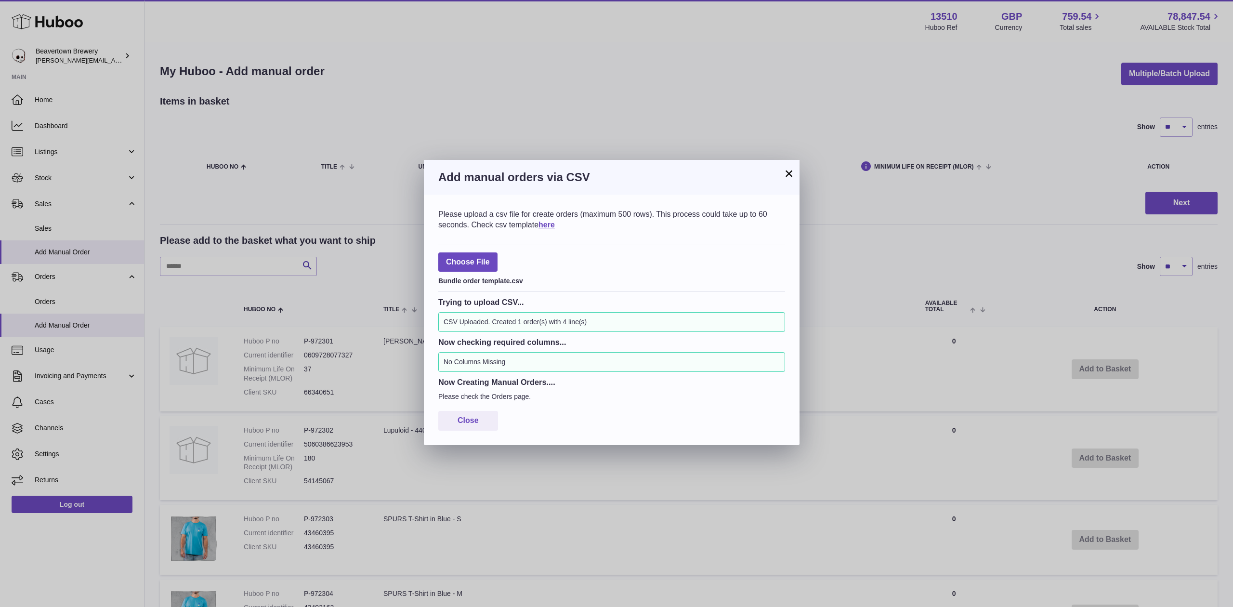
click at [786, 173] on button "×" at bounding box center [789, 174] width 12 height 12
